Goal: Information Seeking & Learning: Learn about a topic

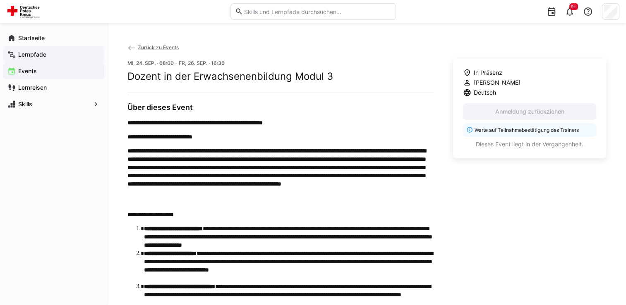
click at [24, 50] on span "Lernpfade" at bounding box center [58, 54] width 83 height 8
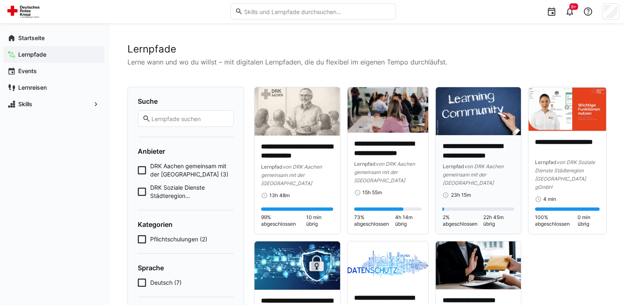
click at [472, 118] on img at bounding box center [477, 111] width 85 height 48
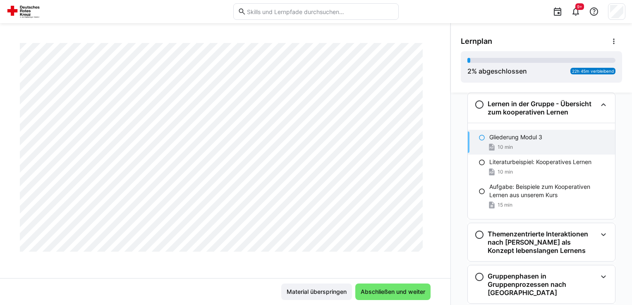
scroll to position [387, 0]
drag, startPoint x: 382, startPoint y: 279, endPoint x: 384, endPoint y: 286, distance: 7.1
click at [383, 279] on div "Material überspringen Abschließen und weiter" at bounding box center [225, 291] width 450 height 27
click at [384, 289] on span "Abschließen und weiter" at bounding box center [392, 292] width 67 height 8
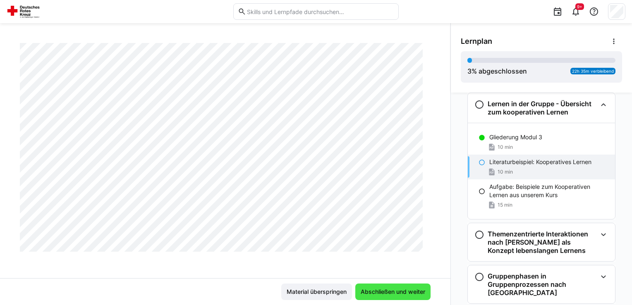
scroll to position [469, 0]
click at [385, 292] on span "Abschließen und weiter" at bounding box center [392, 292] width 67 height 8
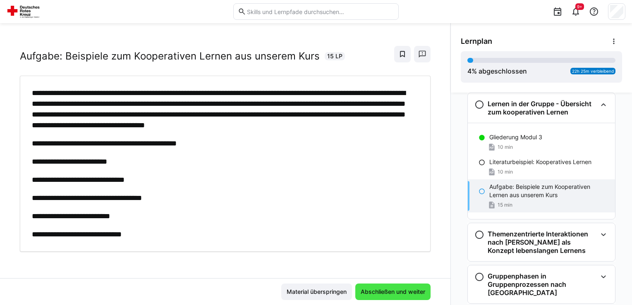
scroll to position [22, 0]
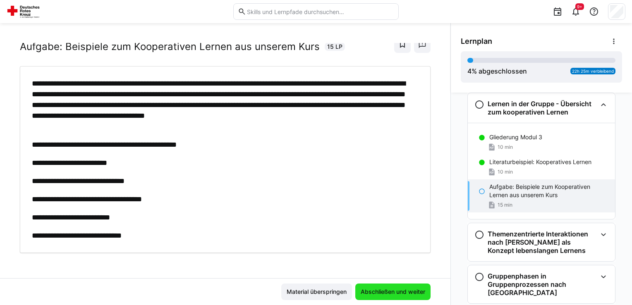
click at [383, 289] on span "Abschließen und weiter" at bounding box center [392, 292] width 67 height 8
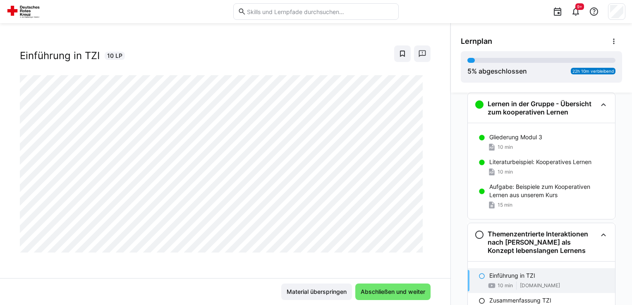
scroll to position [143, 0]
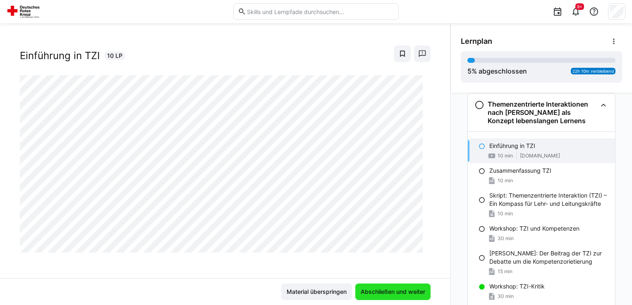
click at [394, 291] on span "Abschließen und weiter" at bounding box center [392, 292] width 67 height 8
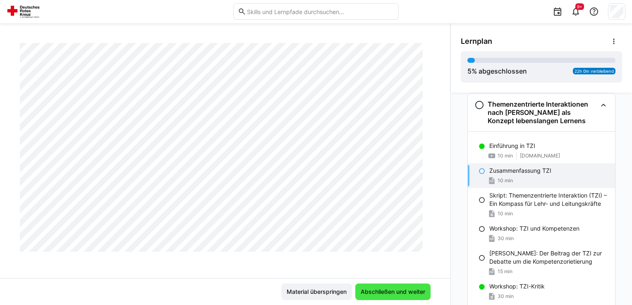
scroll to position [469, 0]
click at [394, 289] on span "Abschließen und weiter" at bounding box center [392, 292] width 67 height 8
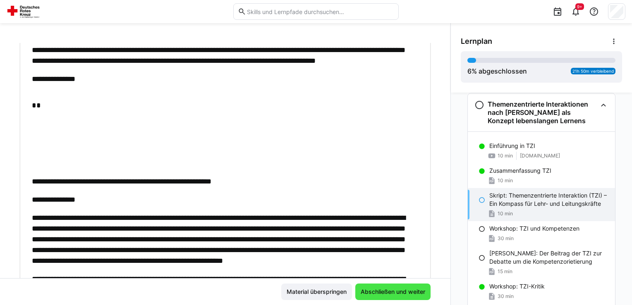
scroll to position [478, 0]
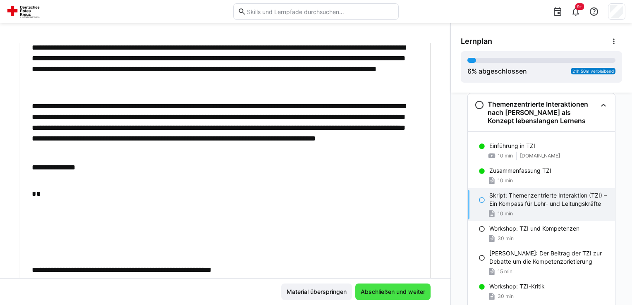
click at [394, 289] on span "Abschließen und weiter" at bounding box center [392, 292] width 67 height 8
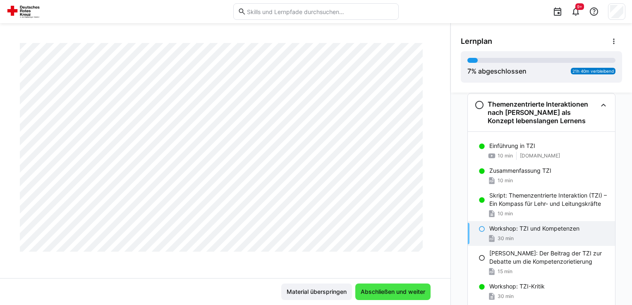
scroll to position [141, 0]
click at [394, 289] on span "Abschließen und weiter" at bounding box center [392, 292] width 67 height 8
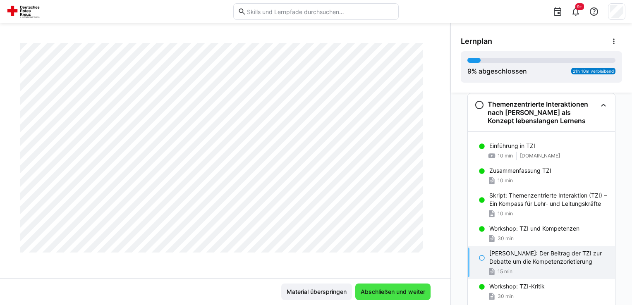
scroll to position [478, 0]
click at [394, 289] on span "Abschließen und weiter" at bounding box center [392, 292] width 67 height 8
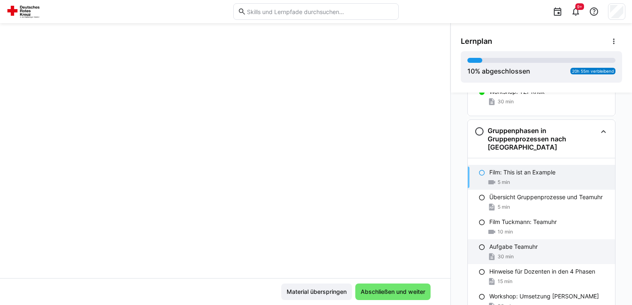
scroll to position [359, 0]
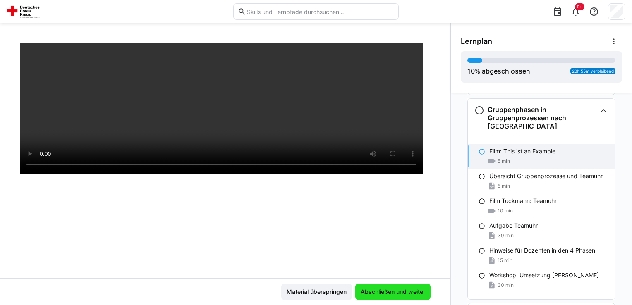
click at [401, 289] on span "Abschließen und weiter" at bounding box center [392, 292] width 67 height 8
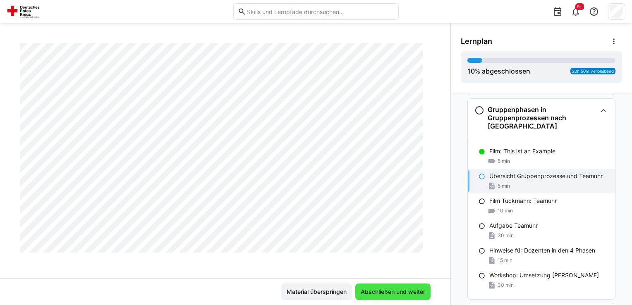
scroll to position [387, 0]
click at [401, 288] on span "Abschließen und weiter" at bounding box center [392, 292] width 67 height 8
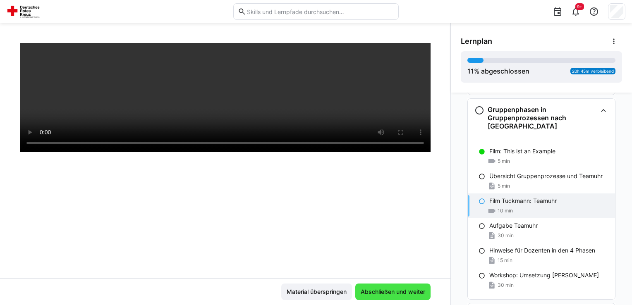
scroll to position [141, 0]
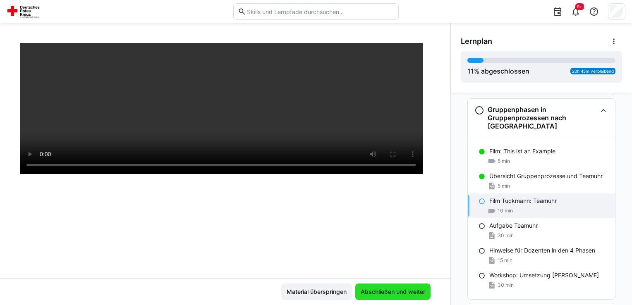
click at [401, 288] on span "Abschließen und weiter" at bounding box center [392, 292] width 67 height 8
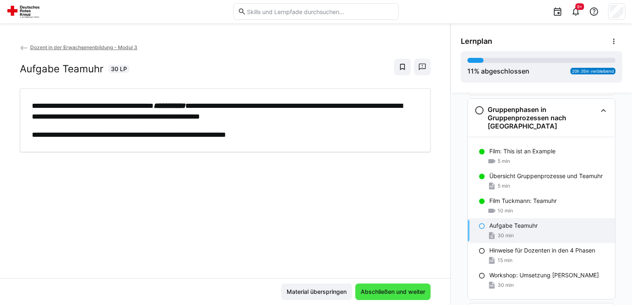
scroll to position [0, 0]
click at [401, 288] on span "Abschließen und weiter" at bounding box center [392, 292] width 67 height 8
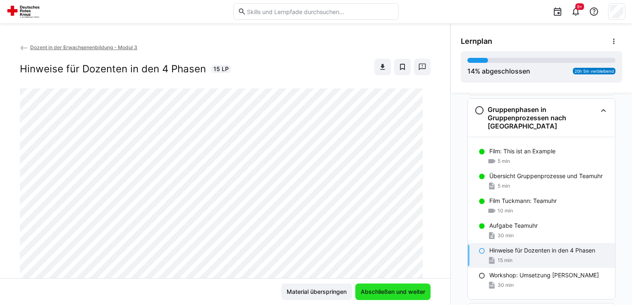
click at [401, 288] on span "Abschließen und weiter" at bounding box center [392, 292] width 67 height 8
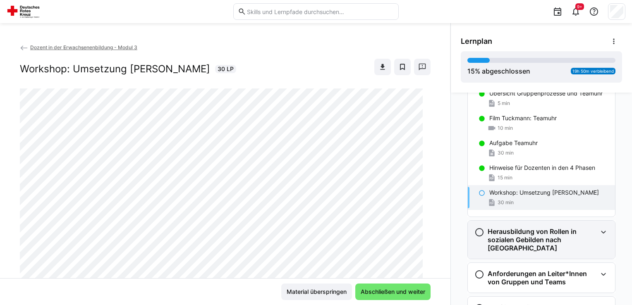
scroll to position [483, 0]
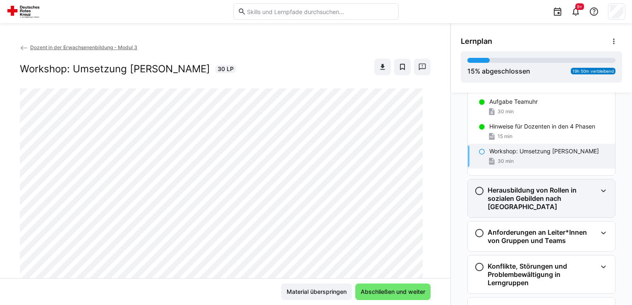
click at [538, 193] on h3 "Herausbildung von Rollen in sozialen Gebilden nach [GEOGRAPHIC_DATA]" at bounding box center [541, 198] width 109 height 25
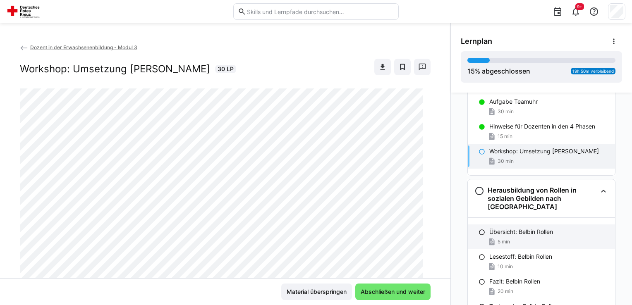
click at [521, 228] on p "Übersicht: Belbin Rollen" at bounding box center [521, 232] width 64 height 8
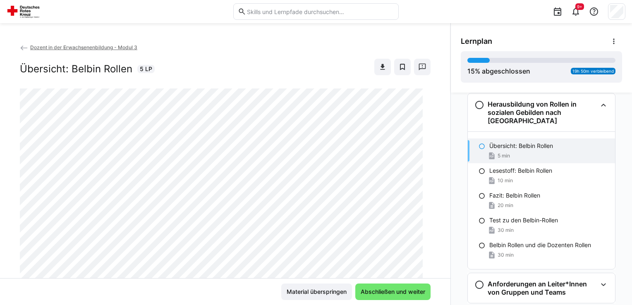
scroll to position [141, 0]
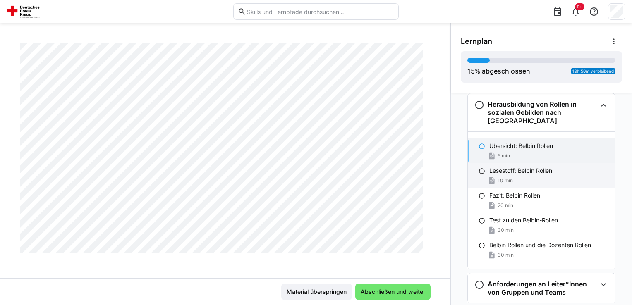
click at [525, 167] on p "Lesestoff: Belbin Rollen" at bounding box center [520, 171] width 63 height 8
click at [525, 142] on p "Übersicht: Belbin Rollen" at bounding box center [521, 146] width 64 height 8
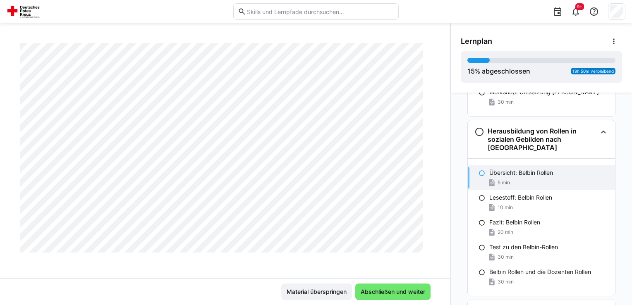
scroll to position [528, 0]
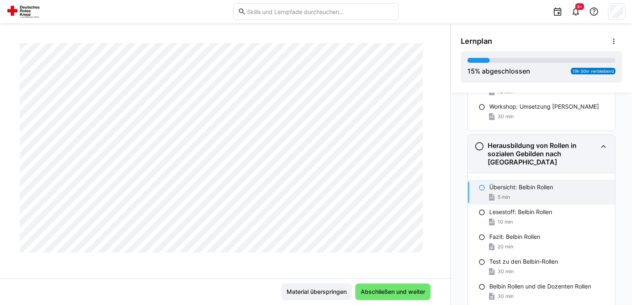
click at [526, 148] on h3 "Herausbildung von Rollen in sozialen Gebilden nach [GEOGRAPHIC_DATA]" at bounding box center [541, 153] width 109 height 25
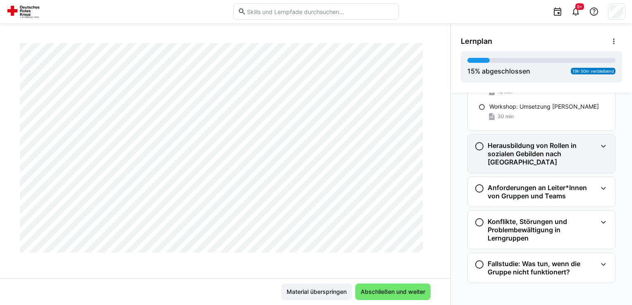
scroll to position [521, 0]
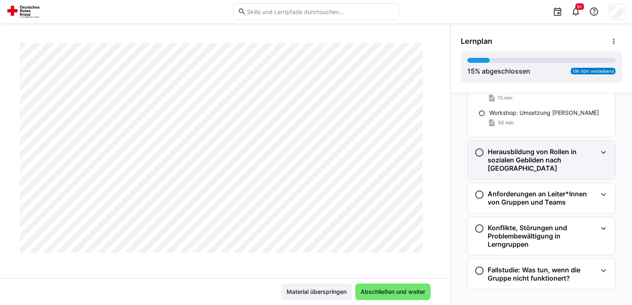
click at [523, 149] on h3 "Herausbildung von Rollen in sozialen Gebilden nach [GEOGRAPHIC_DATA]" at bounding box center [541, 160] width 109 height 25
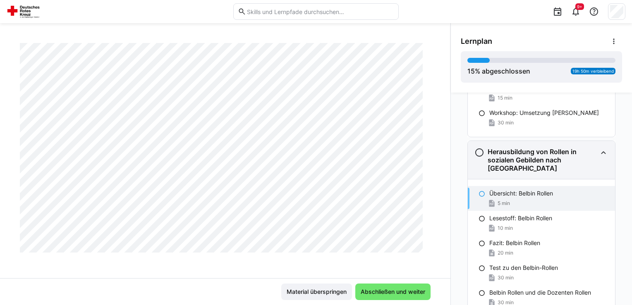
scroll to position [528, 0]
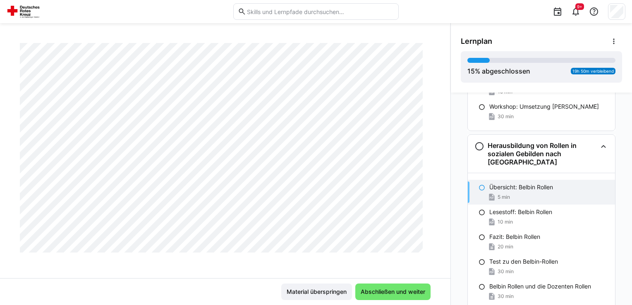
click at [530, 183] on p "Übersicht: Belbin Rollen" at bounding box center [521, 187] width 64 height 8
click at [499, 208] on p "Lesestoff: Belbin Rollen" at bounding box center [520, 212] width 63 height 8
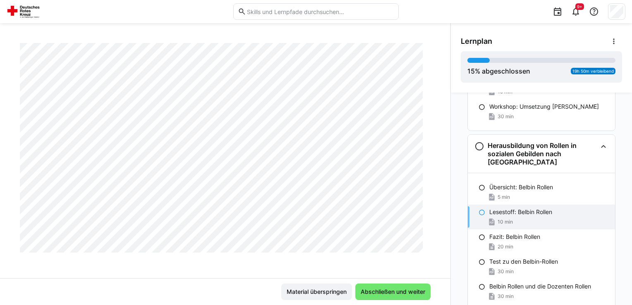
scroll to position [306, 0]
click at [494, 233] on p "Fazit: Belbin Rollen" at bounding box center [514, 237] width 51 height 8
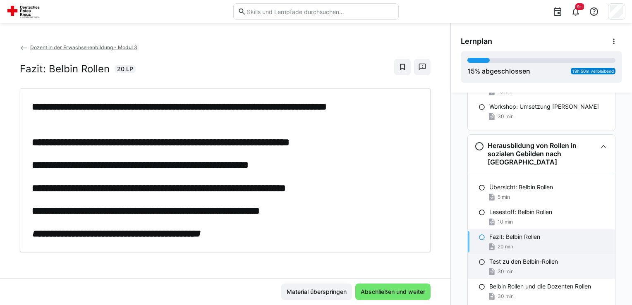
click at [499, 258] on p "Test zu den Belbin-Rollen" at bounding box center [523, 262] width 69 height 8
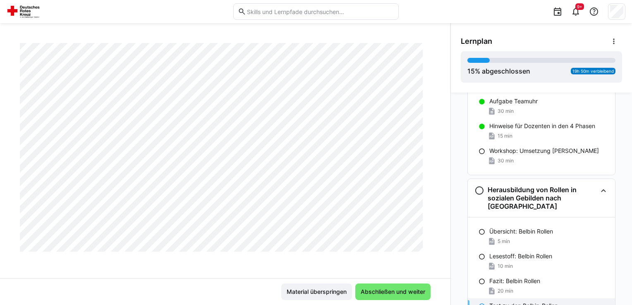
scroll to position [486, 0]
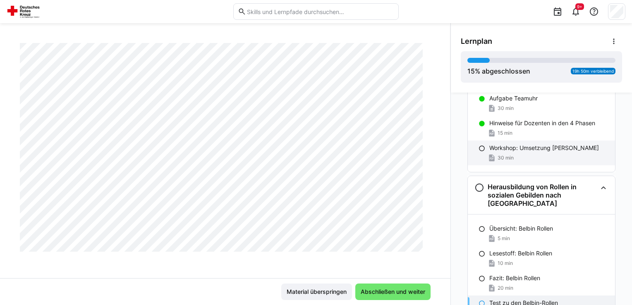
click at [504, 149] on p "Workshop: Umsetzung [PERSON_NAME]" at bounding box center [544, 148] width 110 height 8
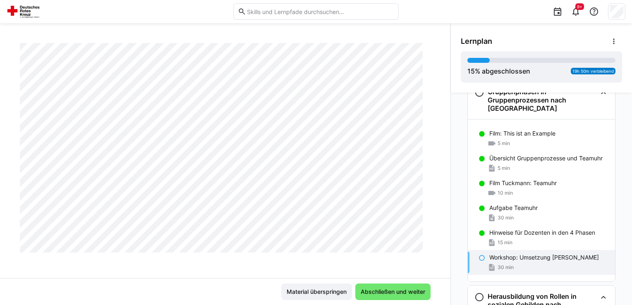
scroll to position [364, 0]
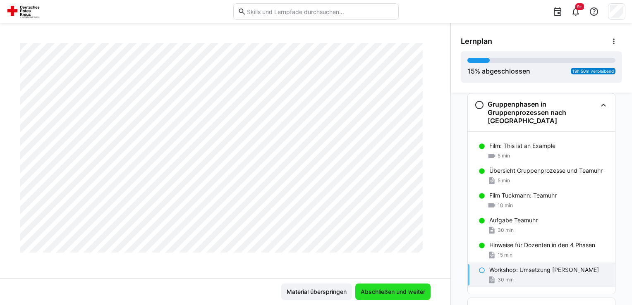
click at [400, 287] on span "Abschließen und weiter" at bounding box center [392, 292] width 75 height 17
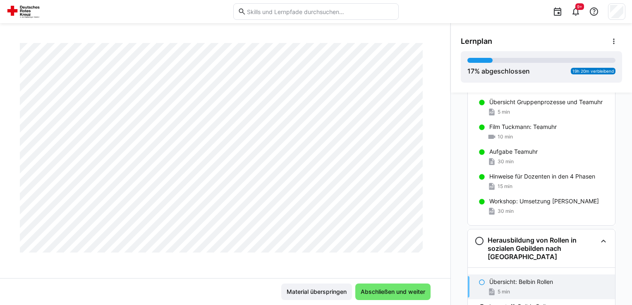
scroll to position [569, 0]
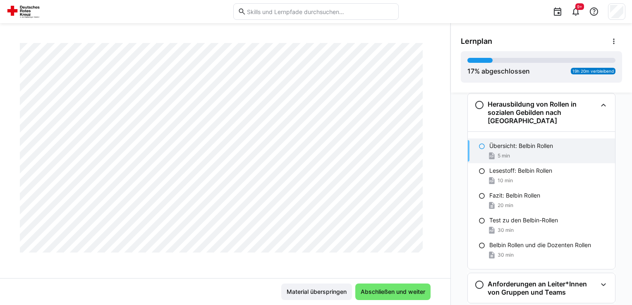
click at [509, 142] on p "Übersicht: Belbin Rollen" at bounding box center [521, 146] width 64 height 8
click at [410, 290] on span "Abschließen und weiter" at bounding box center [392, 292] width 67 height 8
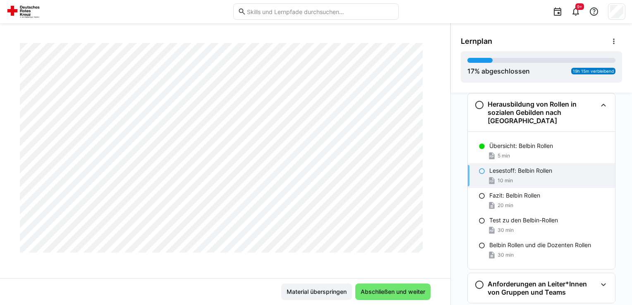
scroll to position [2406, 0]
click at [408, 289] on span "Abschließen und weiter" at bounding box center [392, 292] width 67 height 8
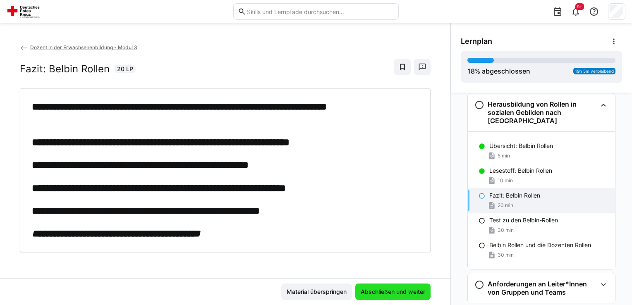
click at [408, 289] on span "Abschließen und weiter" at bounding box center [392, 292] width 67 height 8
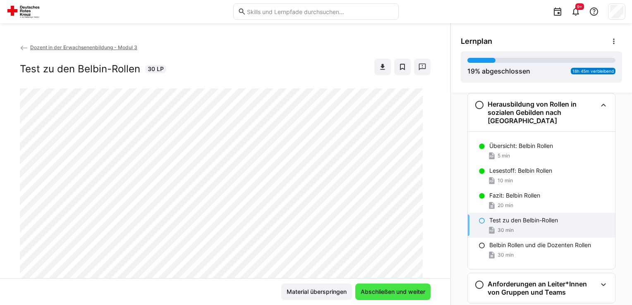
click at [408, 289] on span "Abschließen und weiter" at bounding box center [392, 292] width 67 height 8
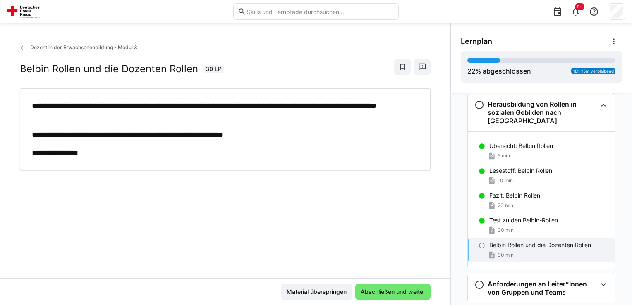
click at [512, 241] on div "Belbin Rollen und die Dozenten Rollen 30 min" at bounding box center [541, 250] width 147 height 25
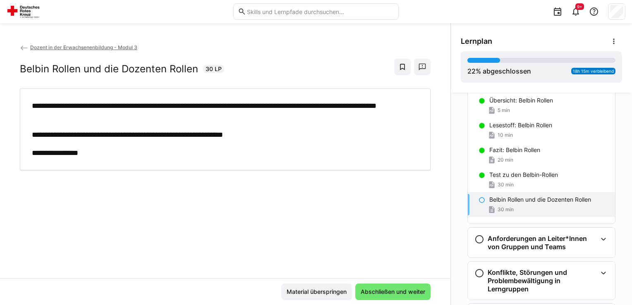
scroll to position [659, 0]
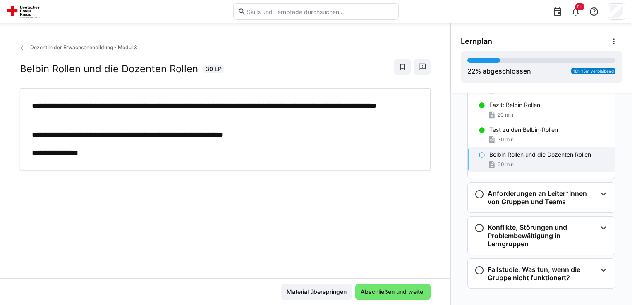
click at [498, 161] on span "30 min" at bounding box center [505, 164] width 16 height 7
click at [498, 126] on p "Test zu den Belbin-Rollen" at bounding box center [523, 130] width 69 height 8
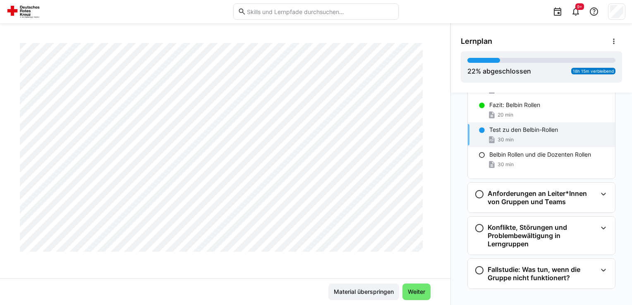
scroll to position [620, 0]
click at [482, 152] on div "Belbin Rollen und die Dozenten Rollen 30 min" at bounding box center [541, 159] width 147 height 25
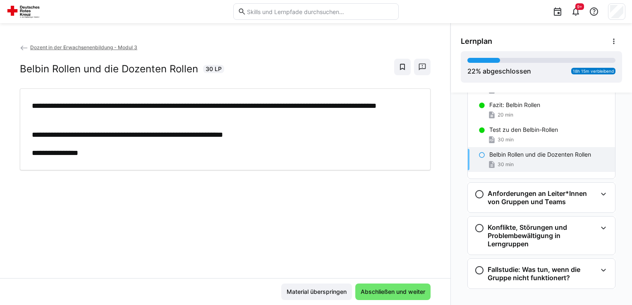
scroll to position [0, 0]
